Goal: Transaction & Acquisition: Purchase product/service

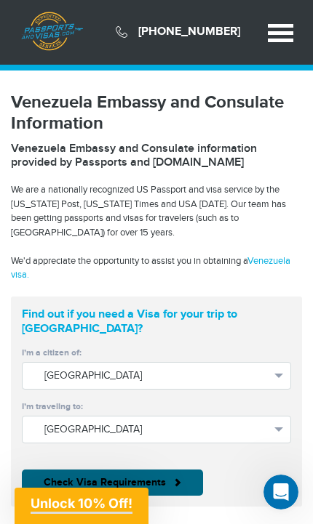
click at [34, 277] on link "Venezuela visa." at bounding box center [150, 268] width 279 height 26
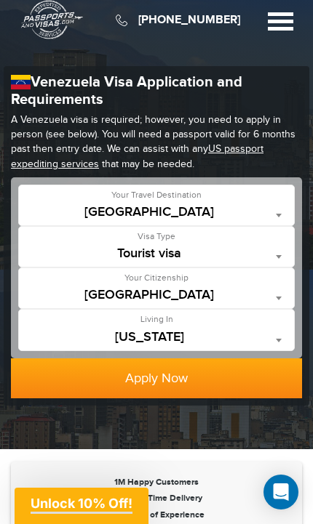
click at [212, 391] on button "Apply Now" at bounding box center [156, 379] width 291 height 41
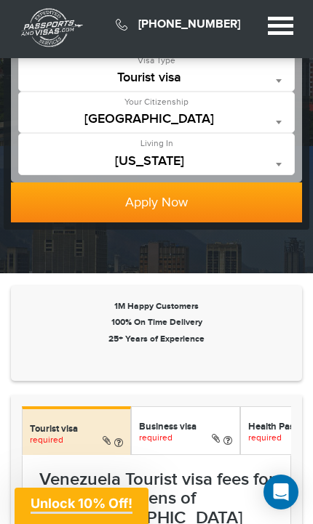
scroll to position [135, 0]
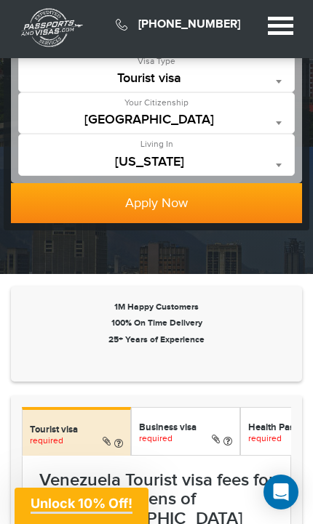
click at [149, 159] on span "California" at bounding box center [156, 162] width 260 height 15
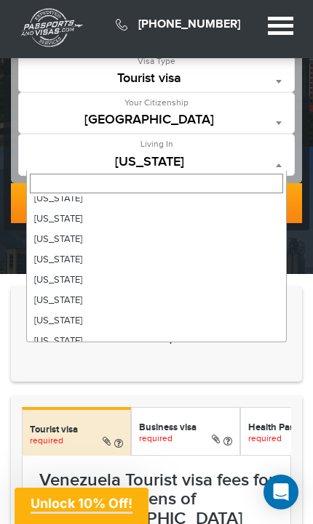
scroll to position [185, 0]
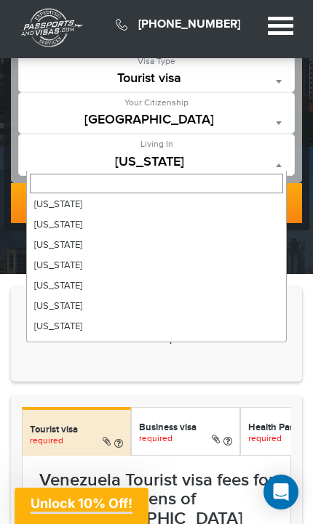
select select "**"
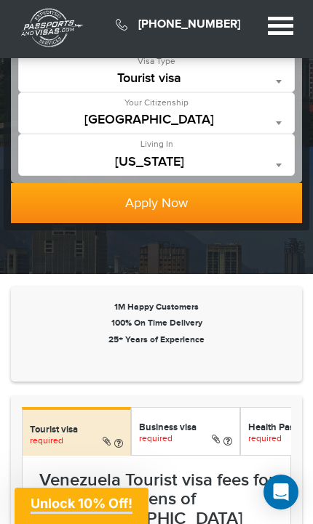
click at [73, 210] on button "Apply Now" at bounding box center [156, 203] width 291 height 41
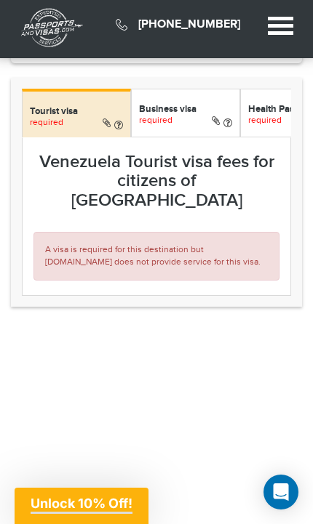
scroll to position [296, 0]
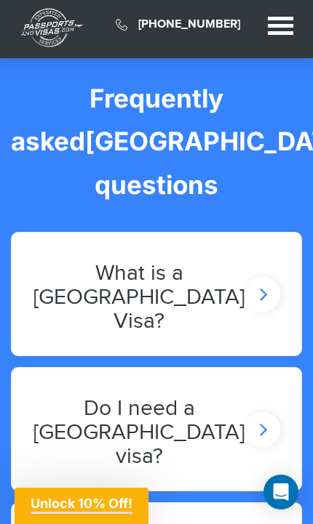
scroll to position [2172, 0]
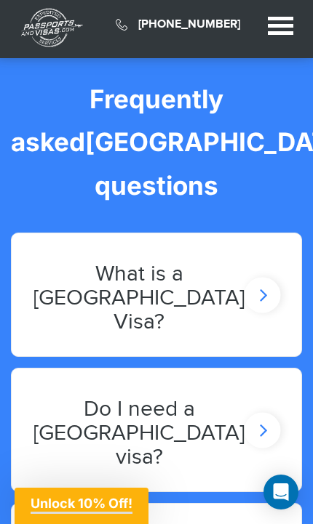
click at [264, 277] on icon at bounding box center [262, 295] width 36 height 36
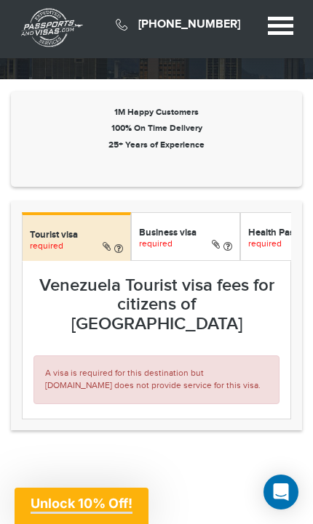
scroll to position [330, 0]
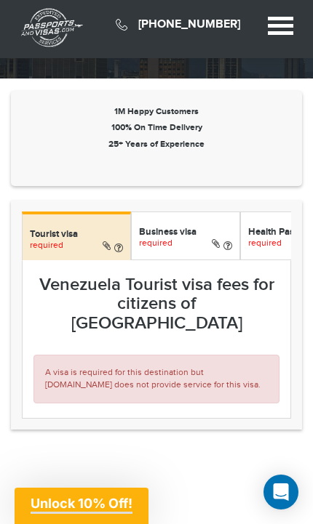
click at [53, 248] on div "Tourist visa required" at bounding box center [76, 236] width 109 height 49
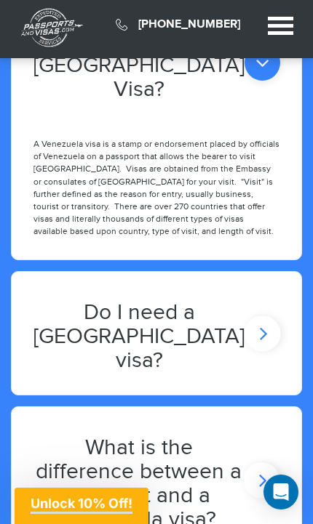
scroll to position [2367, 0]
